Goal: Task Accomplishment & Management: Manage account settings

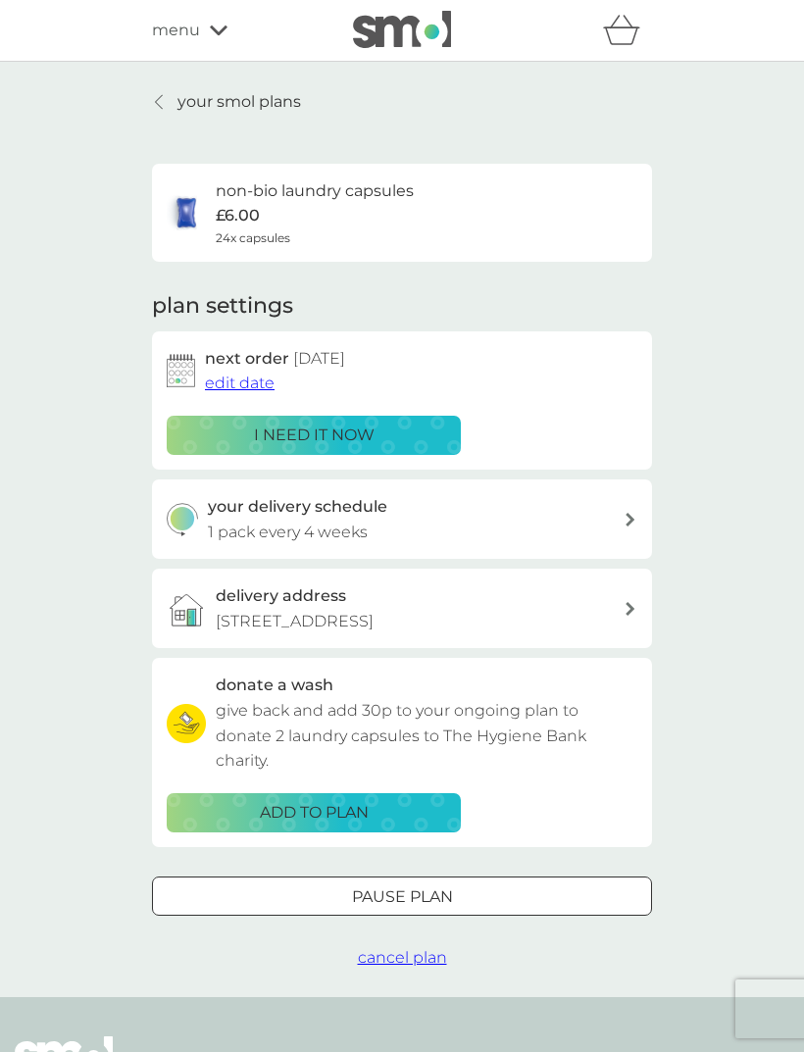
click at [400, 945] on button "cancel plan" at bounding box center [402, 957] width 89 height 25
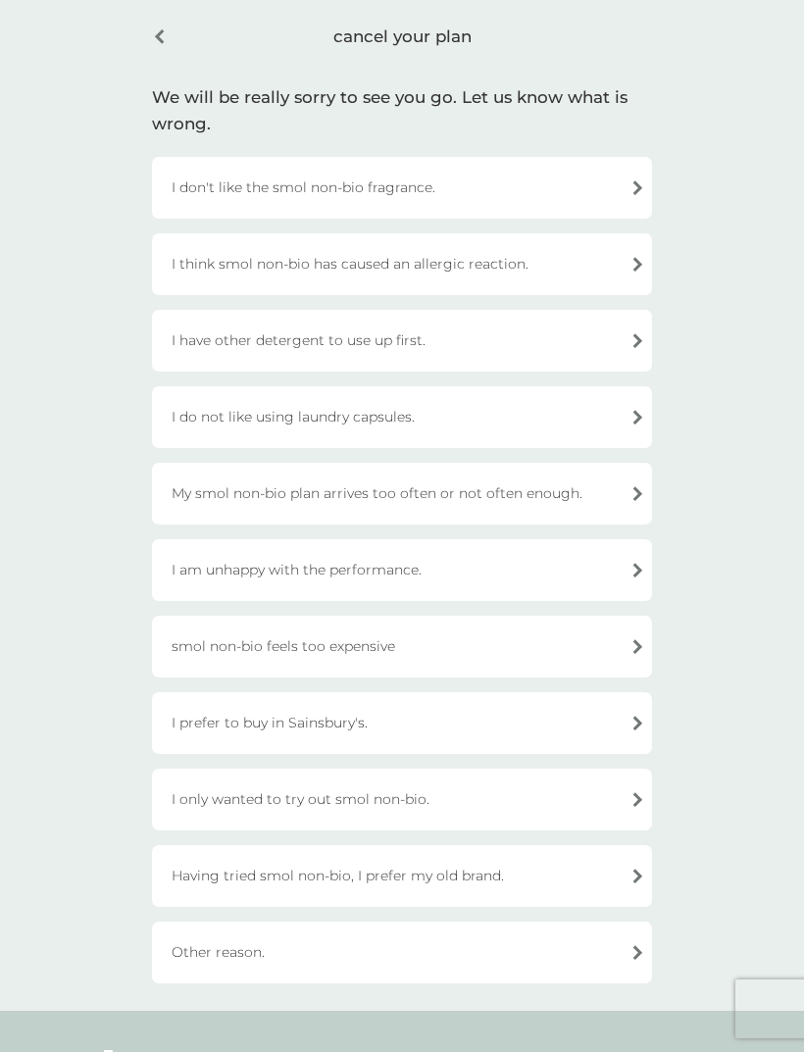
scroll to position [73, 0]
click at [492, 863] on div "Having tried smol non-bio, I prefer my old brand." at bounding box center [402, 879] width 500 height 62
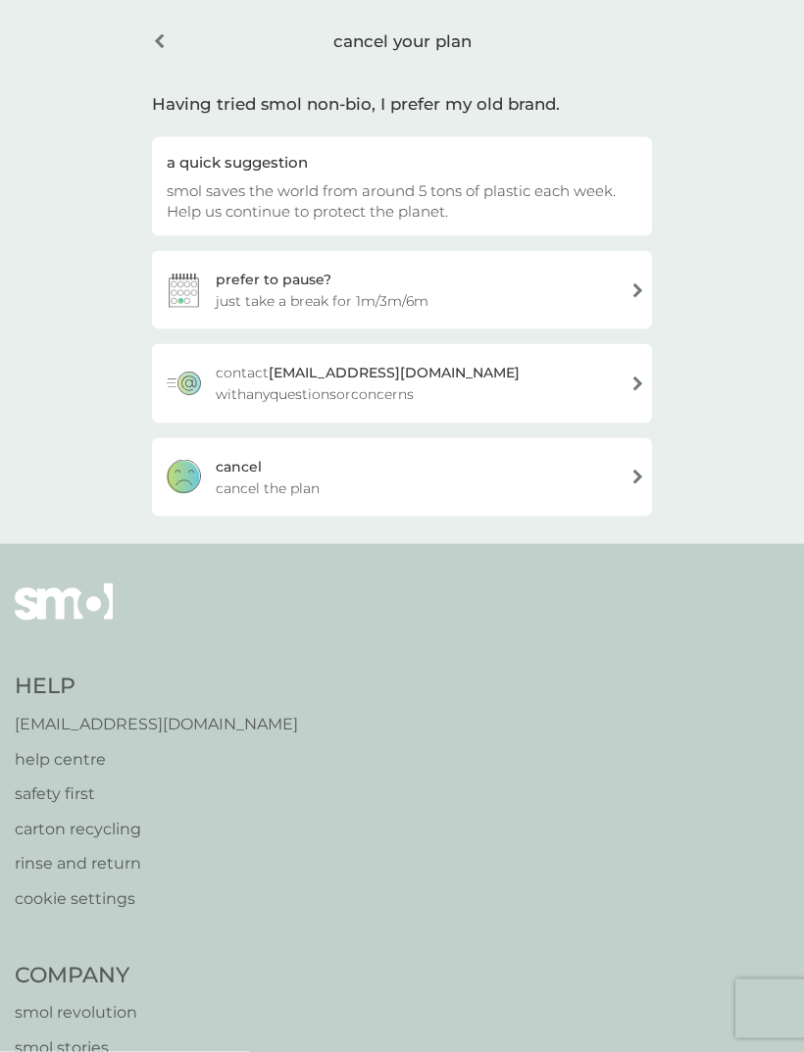
scroll to position [74, 0]
click at [583, 471] on div "[PERSON_NAME] the plan" at bounding box center [402, 476] width 500 height 78
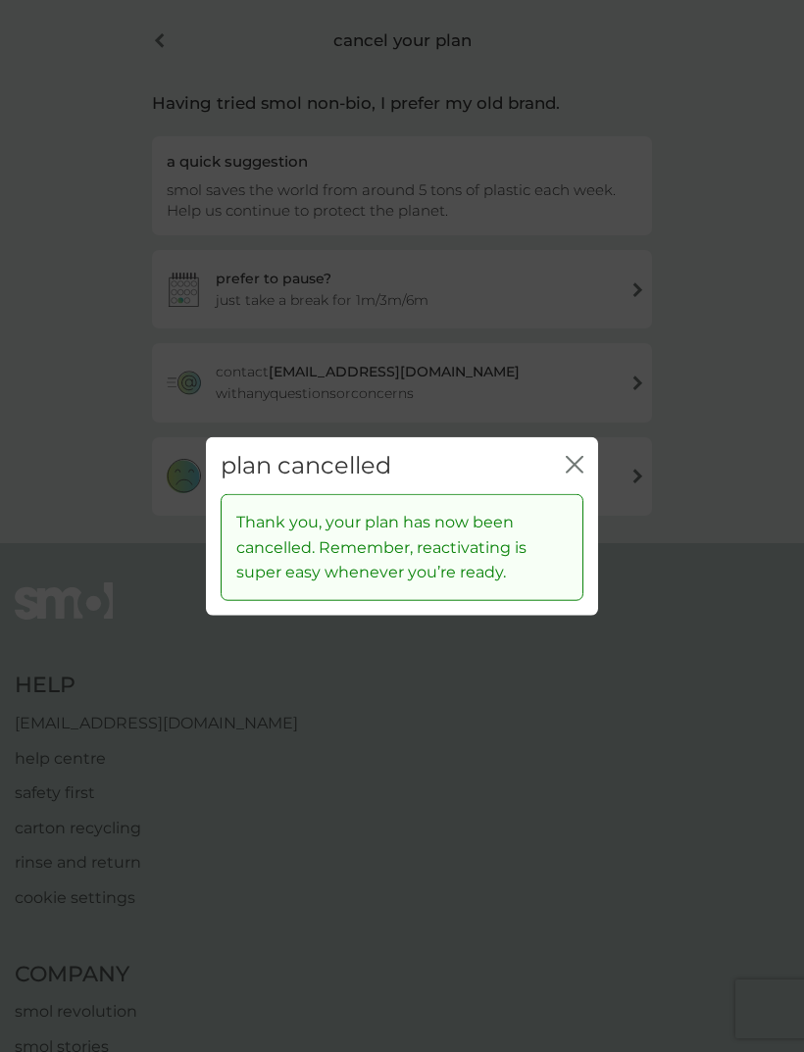
click at [567, 473] on icon "close" at bounding box center [575, 464] width 18 height 18
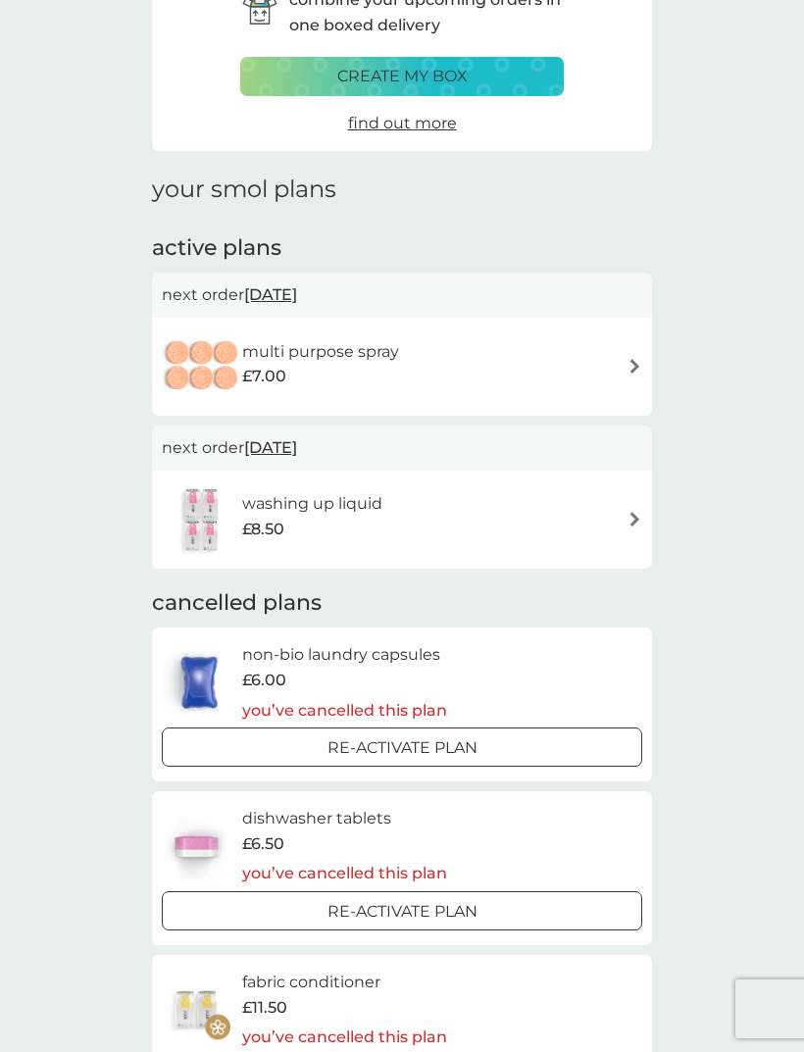
scroll to position [120, 0]
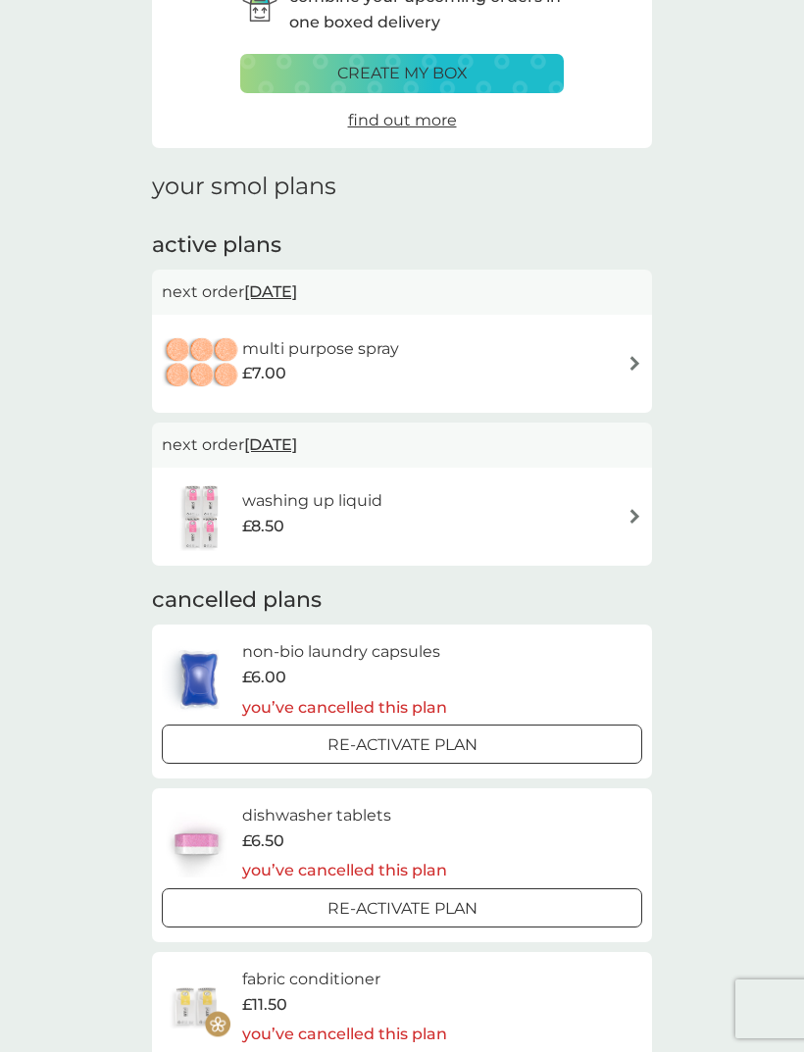
click at [600, 506] on div "washing up liquid £8.50" at bounding box center [402, 516] width 481 height 69
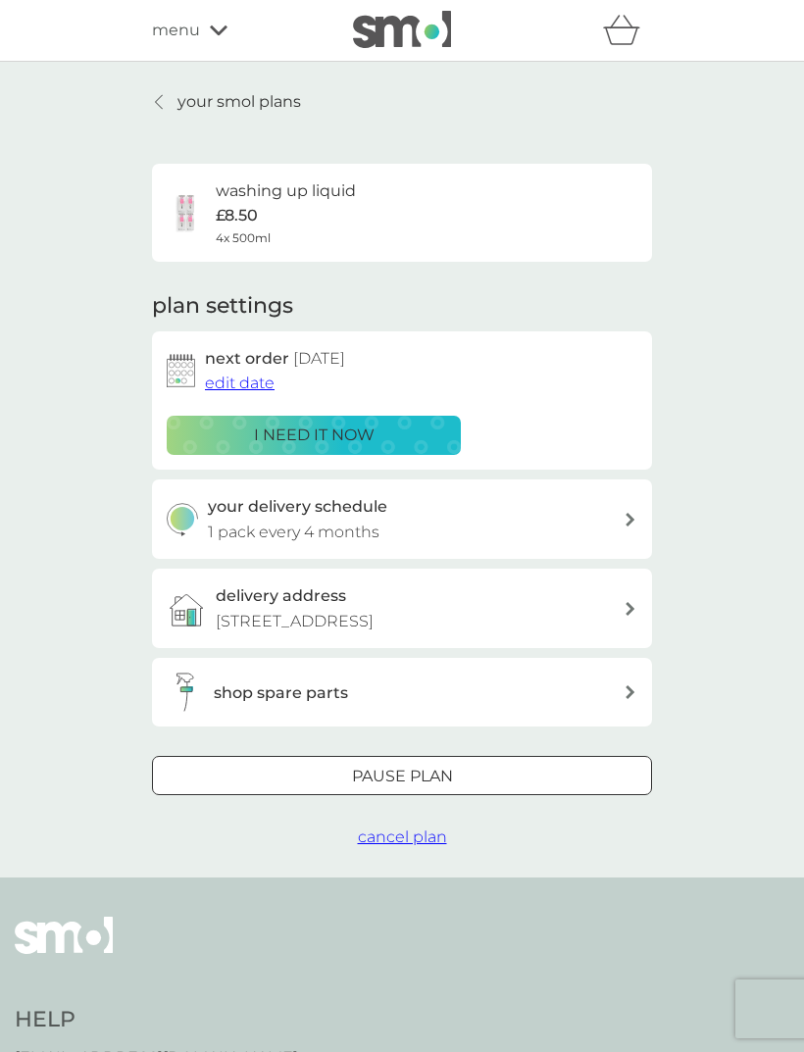
click at [419, 767] on div at bounding box center [402, 777] width 71 height 21
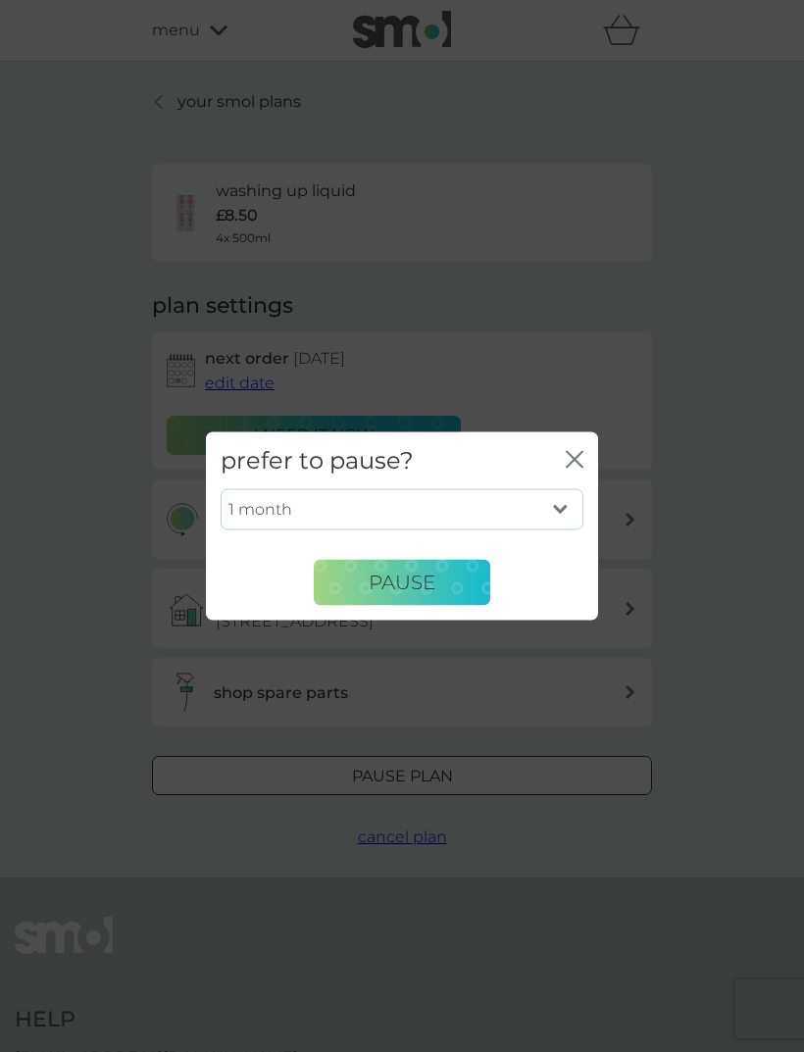
click at [551, 523] on select "1 month 2 months 3 months 4 months 5 months 6 months" at bounding box center [402, 509] width 363 height 41
select select "6"
click at [417, 583] on span "Pause" at bounding box center [402, 583] width 67 height 24
